Goal: Use online tool/utility: Utilize a website feature to perform a specific function

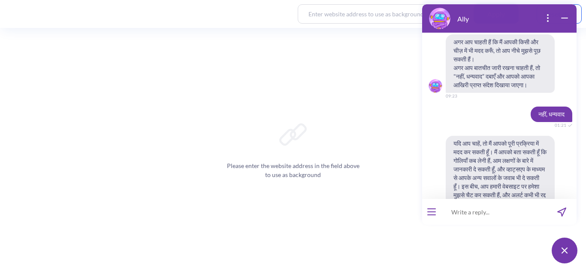
scroll to position [1200, 0]
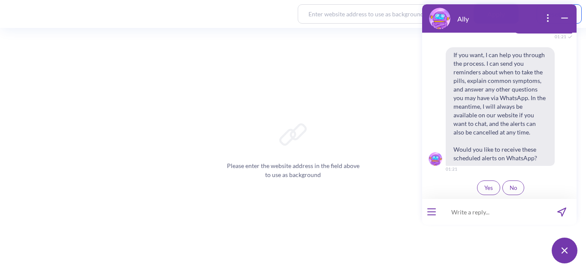
click at [484, 187] on span "Yes" at bounding box center [488, 187] width 9 height 7
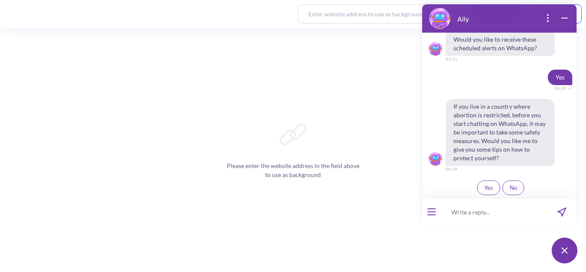
scroll to position [1310, 0]
click at [484, 187] on span "Yes" at bounding box center [488, 187] width 9 height 7
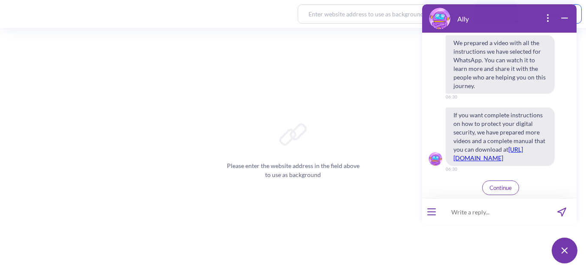
scroll to position [1607, 0]
click at [485, 223] on input at bounding box center [494, 212] width 106 height 26
drag, startPoint x: 438, startPoint y: 213, endPoint x: 426, endPoint y: 214, distance: 12.0
click at [426, 214] on div at bounding box center [431, 212] width 19 height 26
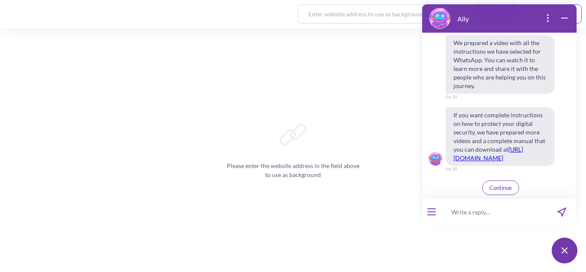
click at [430, 214] on button "open menu" at bounding box center [431, 211] width 9 height 7
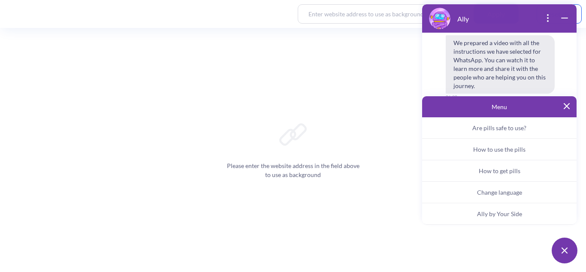
click at [471, 210] on button "Ally by Your Side" at bounding box center [499, 213] width 154 height 21
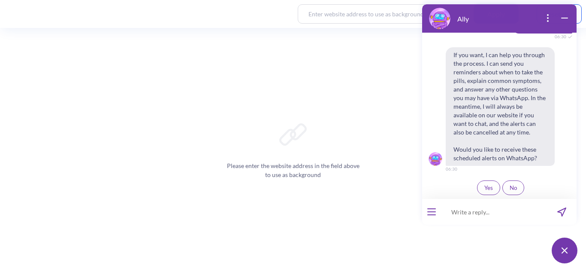
scroll to position [1768, 0]
click at [430, 213] on button "open menu" at bounding box center [431, 211] width 9 height 7
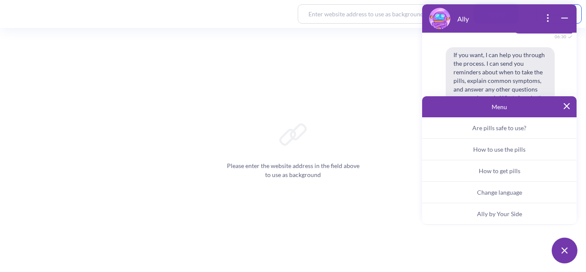
click at [472, 192] on button "Change language" at bounding box center [499, 191] width 154 height 21
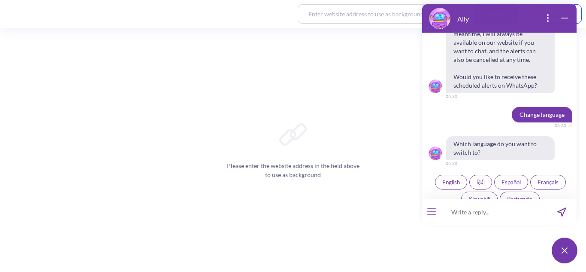
scroll to position [1852, 0]
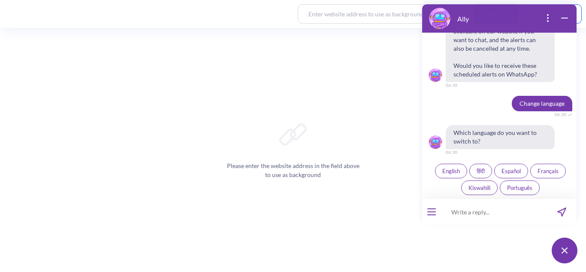
click at [477, 169] on span "हिंदी" at bounding box center [481, 170] width 8 height 7
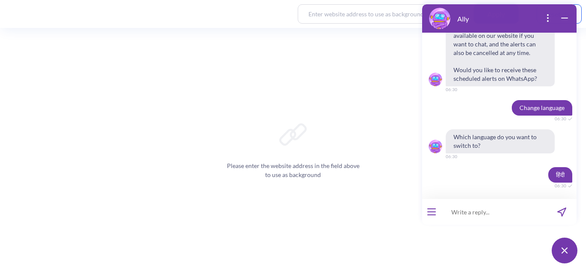
click at [437, 213] on div at bounding box center [431, 212] width 19 height 26
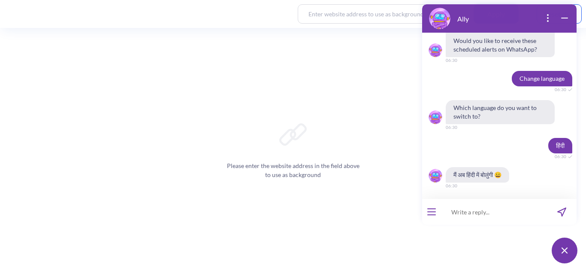
click at [435, 214] on icon "open menu" at bounding box center [432, 214] width 8 height 0
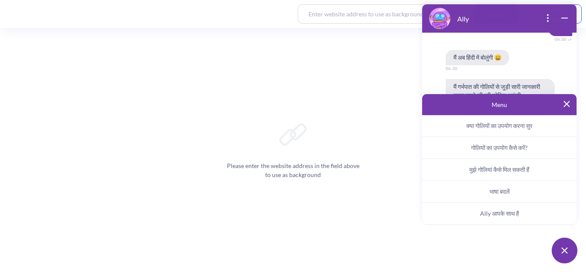
scroll to position [2002, 0]
click at [496, 214] on span "Ally आपके साथ है" at bounding box center [499, 213] width 39 height 8
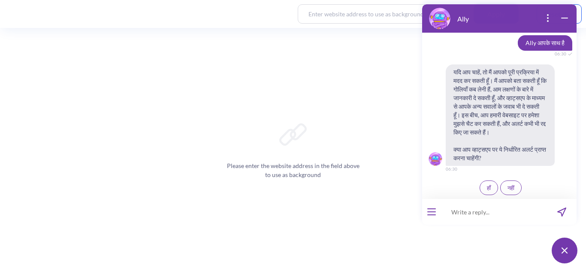
scroll to position [2122, 0]
click at [487, 186] on span "हाँ" at bounding box center [489, 187] width 4 height 7
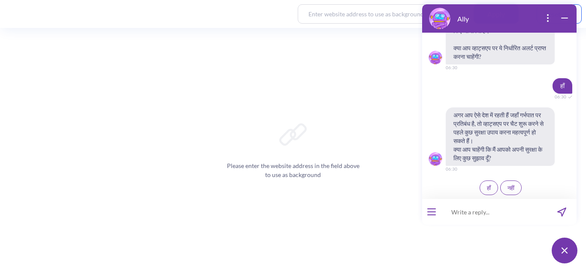
scroll to position [2223, 0]
click at [487, 186] on span "हाँ" at bounding box center [489, 187] width 4 height 7
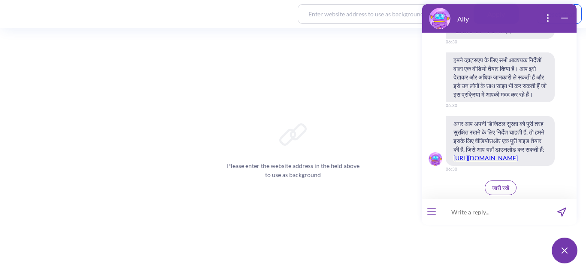
scroll to position [2528, 0]
click at [501, 189] on span "जारी रखें" at bounding box center [500, 187] width 17 height 7
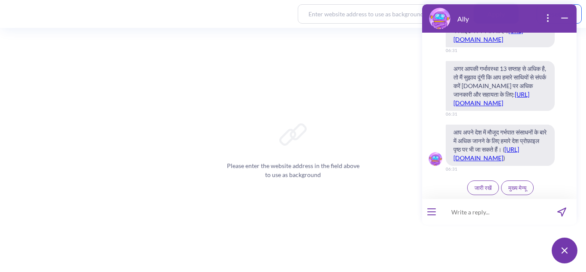
scroll to position [2998, 0]
click at [480, 191] on button "जारी रखें" at bounding box center [483, 187] width 32 height 15
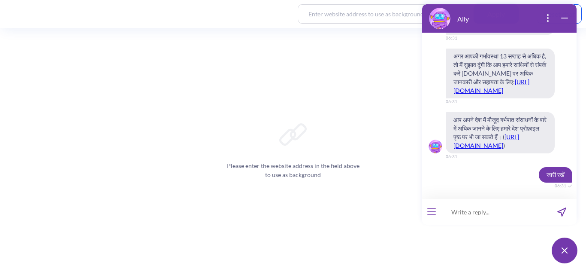
scroll to position [3019, 0]
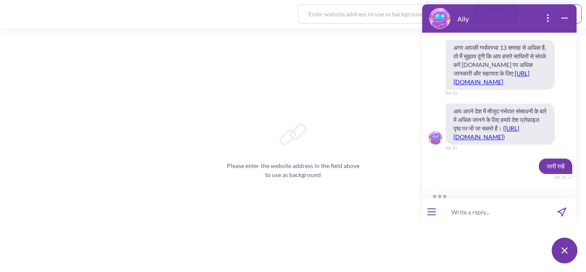
click at [480, 191] on div at bounding box center [503, 194] width 148 height 9
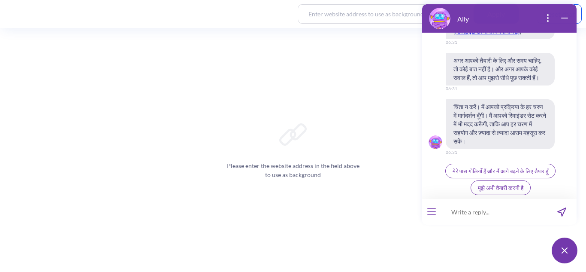
scroll to position [3370, 0]
click at [503, 164] on button "मेरे पास गोलियाँ हैं और मैं आगे बढ़ने के लिए तैयार हूँ" at bounding box center [500, 170] width 110 height 15
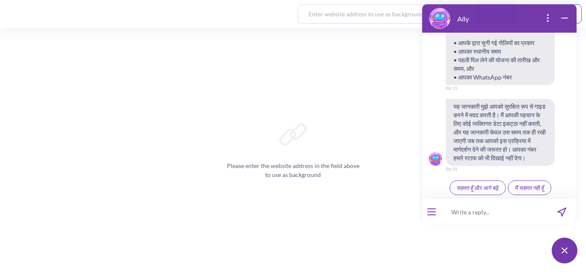
scroll to position [3578, 0]
click at [475, 191] on button "सहमत हूँ और आगे बढ़ें" at bounding box center [478, 187] width 56 height 15
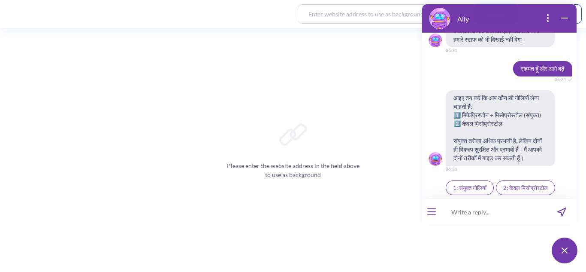
scroll to position [3705, 0]
click at [475, 191] on button "1: संयुक्त गोलियाँ" at bounding box center [470, 187] width 48 height 15
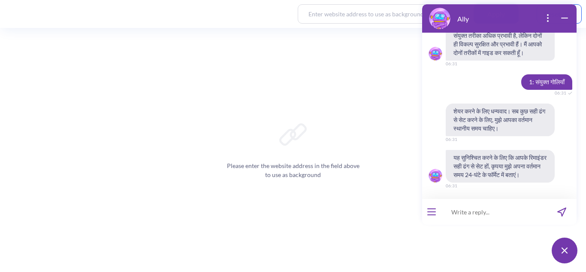
scroll to position [3819, 0]
click at [485, 215] on input at bounding box center [494, 212] width 106 height 26
paste input "18:32"
type input "18:32 ist"
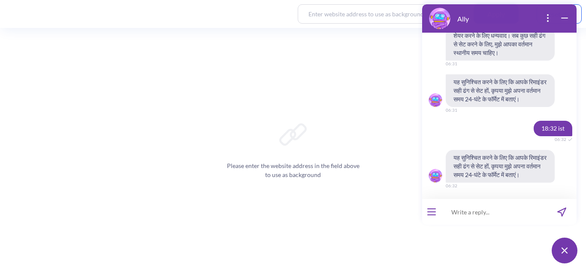
scroll to position [3903, 0]
click at [542, 121] on span "18:32 ist" at bounding box center [553, 128] width 39 height 15
copy span "18:32 ist"
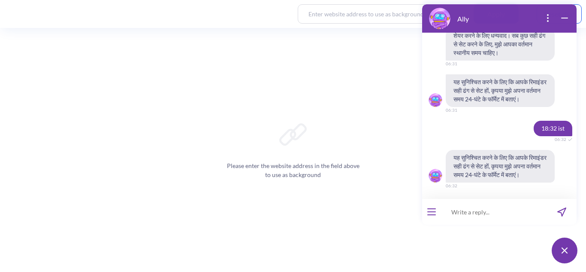
paste input "18:32"
type input "18:33"
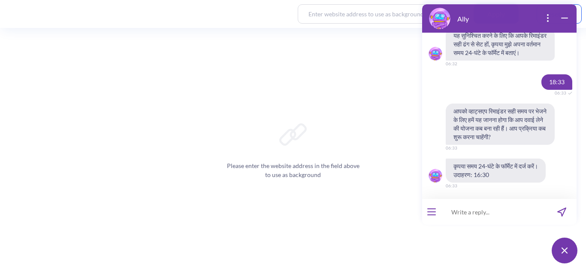
scroll to position [4025, 0]
click at [474, 213] on input at bounding box center [494, 212] width 106 height 26
click at [368, 209] on div "Please enter the website address in the field above to use as background" at bounding box center [293, 150] width 586 height 244
click at [457, 216] on input at bounding box center [494, 212] width 106 height 26
click at [390, 202] on div "Please enter the website address in the field above to use as background" at bounding box center [293, 150] width 586 height 244
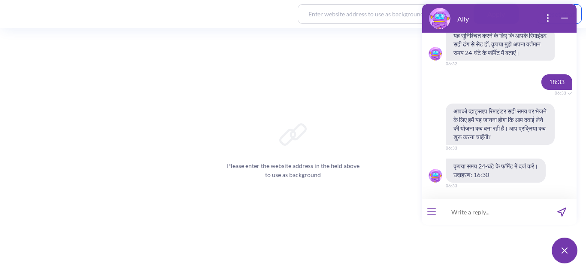
click at [461, 224] on input at bounding box center [494, 212] width 106 height 26
paste input "23:00"
type input "[DATE]-23:00"
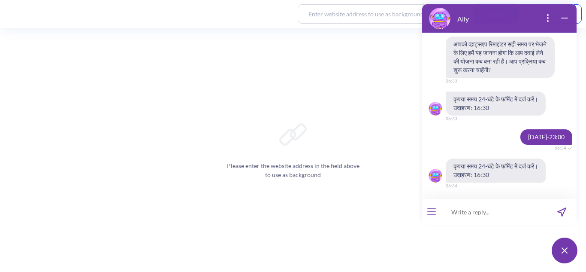
scroll to position [4092, 0]
click at [464, 218] on input at bounding box center [494, 212] width 106 height 26
paste input "23:00"
type input "23:00"
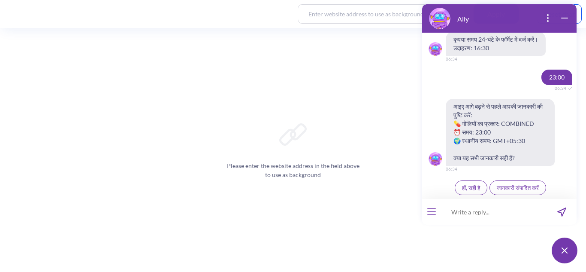
scroll to position [4218, 0]
click at [466, 187] on span "हाँ, सही है" at bounding box center [471, 187] width 18 height 7
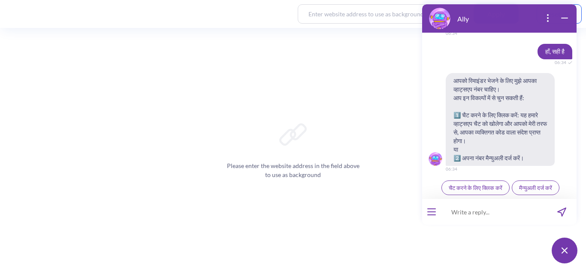
scroll to position [4354, 0]
click at [497, 206] on input at bounding box center [494, 212] width 106 height 26
type input "n"
type input "नहीं gmt नहीं ist"
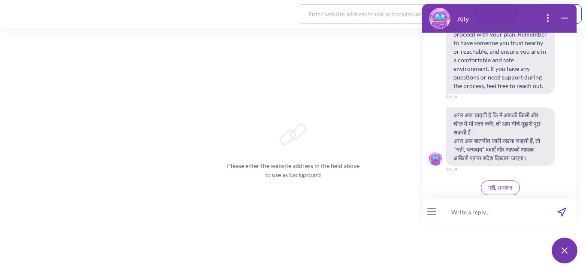
scroll to position [4613, 0]
click at [474, 221] on input at bounding box center [494, 212] width 106 height 26
type input "हाँ"
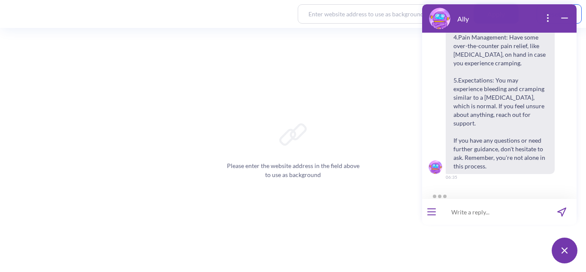
scroll to position [4988, 0]
click at [484, 221] on input at bounding box center [494, 212] width 106 height 26
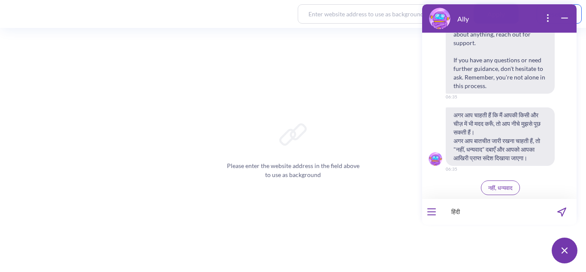
scroll to position [5078, 0]
type input "हिंदी"
click at [481, 180] on button "नहीं, धन्यवाद" at bounding box center [500, 187] width 39 height 15
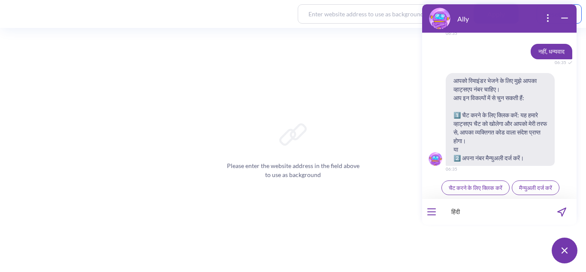
scroll to position [5213, 0]
click at [484, 221] on input "हिंदी" at bounding box center [494, 212] width 106 height 26
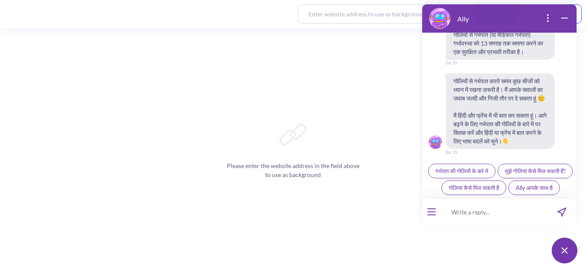
scroll to position [5197, 0]
click at [463, 222] on input at bounding box center [494, 212] width 106 height 26
click at [312, 244] on div "Please enter the website address in the field above to use as background" at bounding box center [293, 150] width 586 height 244
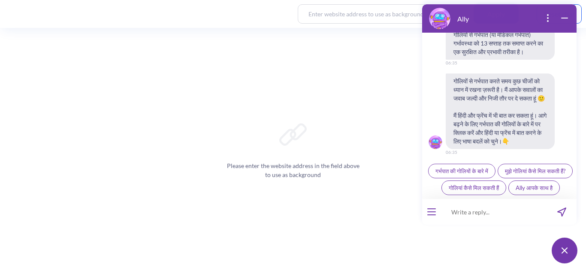
click at [457, 218] on input at bounding box center [494, 212] width 106 height 26
type input "9650854547"
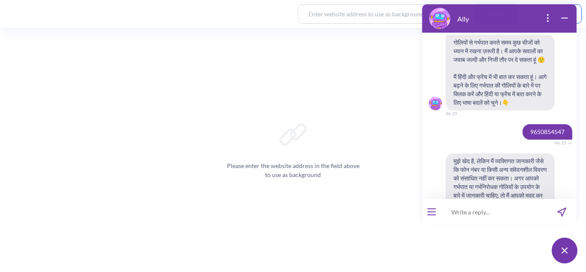
scroll to position [5165, 0]
drag, startPoint x: 453, startPoint y: 127, endPoint x: 534, endPoint y: 145, distance: 82.0
copy span "आपको रिमाइंडर भेजने के लिए मुझे आपका व्हाट्सएप नंबर चाहिए। आप इन विकल्पों में स…"
click at [477, 208] on input at bounding box center [494, 212] width 106 height 26
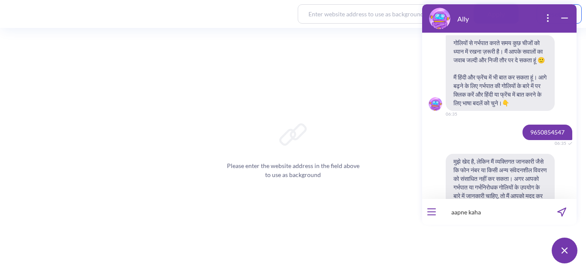
paste input "23:00"
drag, startPoint x: 453, startPoint y: 129, endPoint x: 535, endPoint y: 150, distance: 84.6
copy span "आपको रिमाइंडर भेजने के लिए मुझे आपका व्हाट्सएप नंबर चाहिए। आप इन विकल्पों में स…"
click at [492, 218] on input "aapne kaha" at bounding box center [494, 212] width 106 height 26
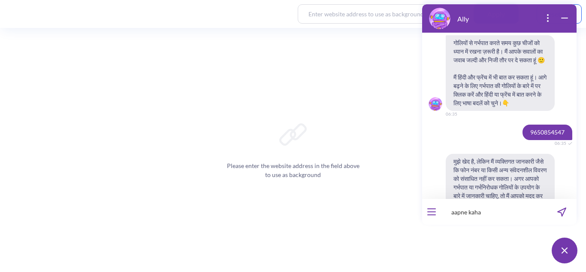
drag, startPoint x: 535, startPoint y: 152, endPoint x: 441, endPoint y: 130, distance: 95.6
copy span "आपको रिमाइंडर भेजने के लिए मुझे आपका व्हाट्सएप नंबर चाहिए। आप इन विकल्पों में स…"
click at [495, 217] on input "aapne kaha" at bounding box center [494, 212] width 106 height 26
paste input "आपको रिमाइंडर भेजने के लिए मुझे आपका व्हाट्सएप नंबर चाहिए। आप इन विकल्पों में स…"
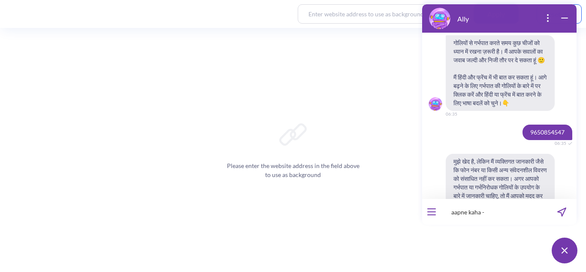
type input "aapne kaha -आपको रिमाइंडर भेजने के लिए मुझे आपका व्हाट्सएप नंबर चाहिए। आप इन वि…"
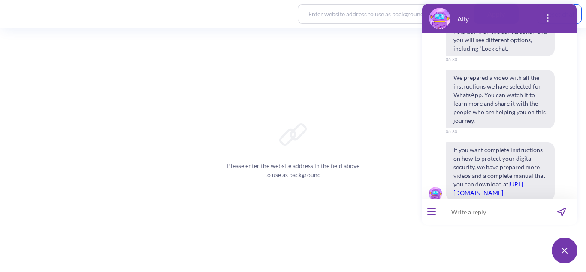
scroll to position [3653, 0]
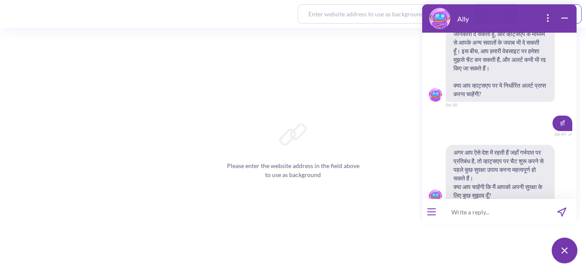
scroll to position [4250, 0]
click at [431, 211] on icon "open menu" at bounding box center [432, 211] width 8 height 0
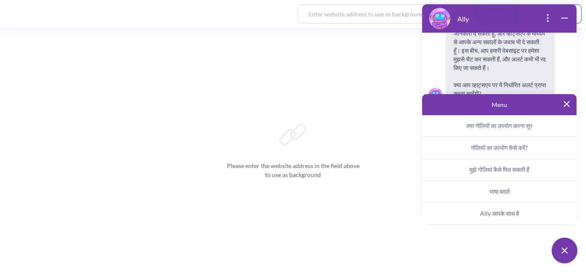
drag, startPoint x: 475, startPoint y: 209, endPoint x: 532, endPoint y: 213, distance: 57.2
click at [532, 213] on button "Ally आपके साथ है" at bounding box center [499, 213] width 154 height 22
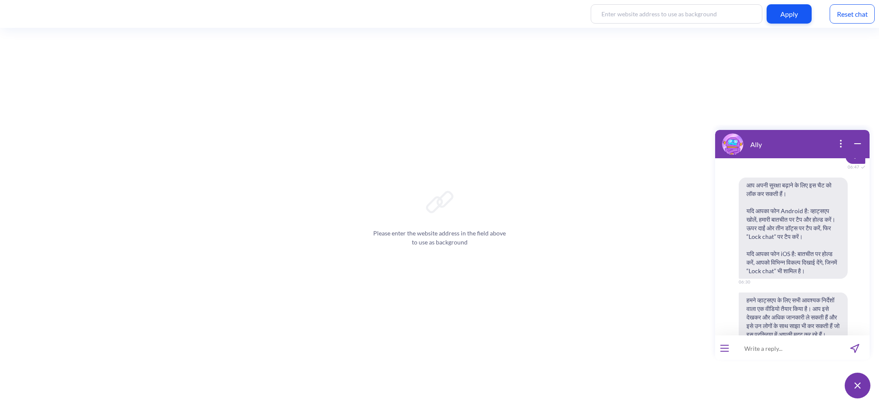
scroll to position [4444, 0]
drag, startPoint x: 148, startPoint y: 3, endPoint x: 584, endPoint y: 311, distance: 533.5
click at [584, 271] on div "Please enter the website address in the field above to use as background" at bounding box center [439, 217] width 879 height 379
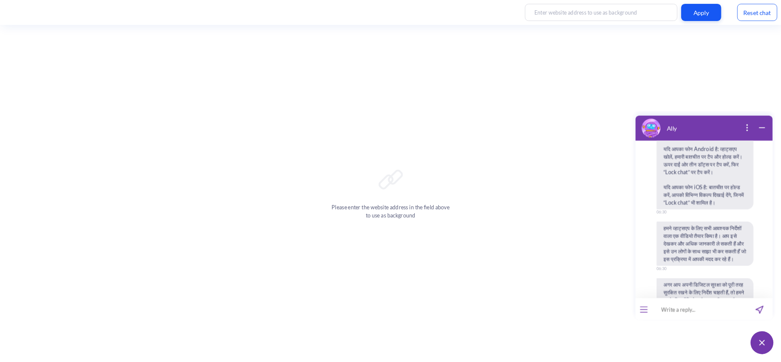
scroll to position [4488, 0]
click at [586, 153] on div "Please enter the website address in the field above to use as background" at bounding box center [439, 217] width 879 height 379
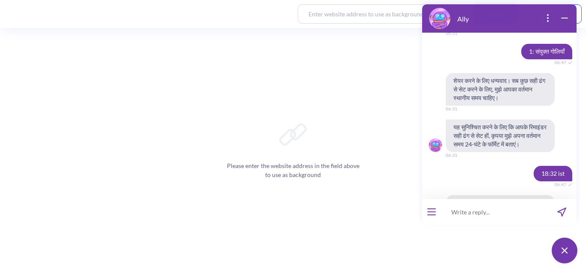
scroll to position [5740, 0]
drag, startPoint x: 495, startPoint y: 154, endPoint x: 466, endPoint y: 139, distance: 32.4
copy span "मेरे पास गोलियाँ हैं और मैं आगे बढ़ने के लिए तैयार हूँ"
drag, startPoint x: 495, startPoint y: 155, endPoint x: 466, endPoint y: 140, distance: 32.4
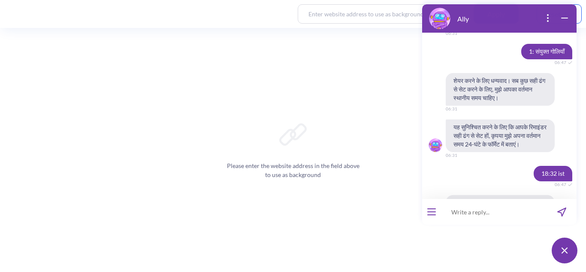
copy span "मेरे पास गोलियाँ हैं और मैं आगे बढ़ने के लिए तैयार हूँ"
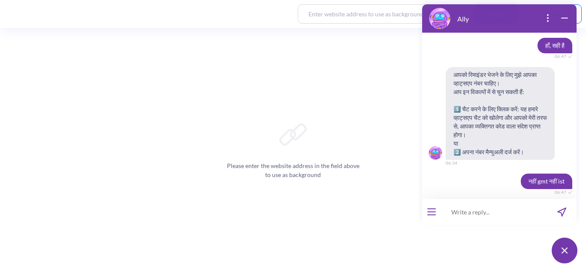
scroll to position [6279, 0]
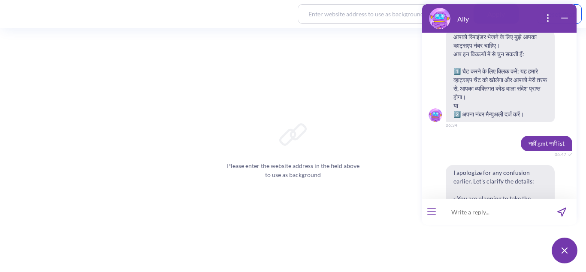
copy span "18:32 ist"
drag, startPoint x: 531, startPoint y: 72, endPoint x: 565, endPoint y: 85, distance: 35.7
click at [565, 85] on div "Which language do you want to switch to? 06:30 हिंदी 06:47 मैं अब हिंदी में बोल…" at bounding box center [499, 116] width 154 height 166
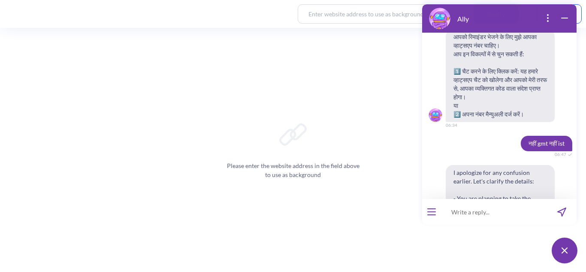
copy span "18:32 ist"
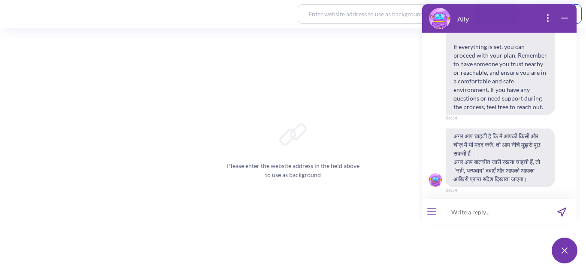
scroll to position [6466, 0]
click at [374, 163] on div "Please enter the website address in the field above to use as background" at bounding box center [293, 150] width 586 height 244
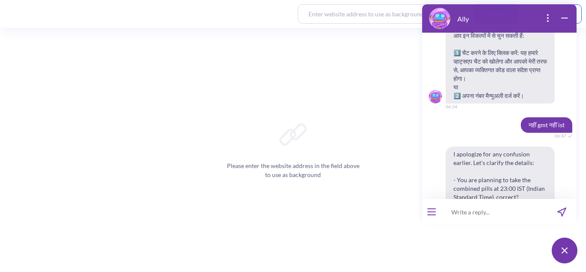
scroll to position [6273, 0]
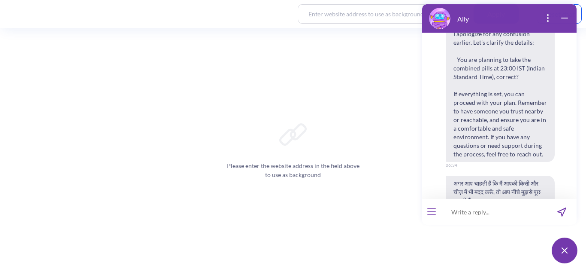
scroll to position [6417, 0]
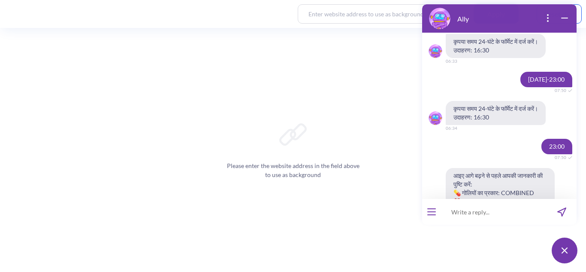
scroll to position [697, 0]
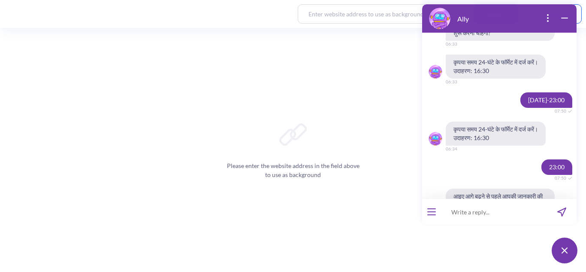
click at [545, 108] on span "[DATE]-23:00" at bounding box center [546, 99] width 52 height 15
copy span "[DATE]-23:00"
drag, startPoint x: 512, startPoint y: 151, endPoint x: 559, endPoint y: 153, distance: 47.2
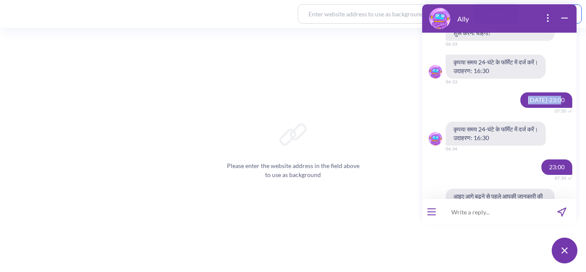
click at [559, 108] on div "[DATE]-23:00 07:50" at bounding box center [499, 99] width 154 height 15
copy span "[DATE]-23:00"
click at [496, 145] on span "कृपया समय 24-घंटे के फॉर्मेट में दर्ज करें। उदाहरण: 16:30" at bounding box center [496, 133] width 100 height 24
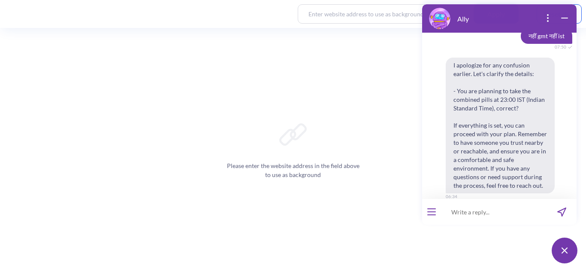
scroll to position [1059, 0]
